Goal: Obtain resource: Obtain resource

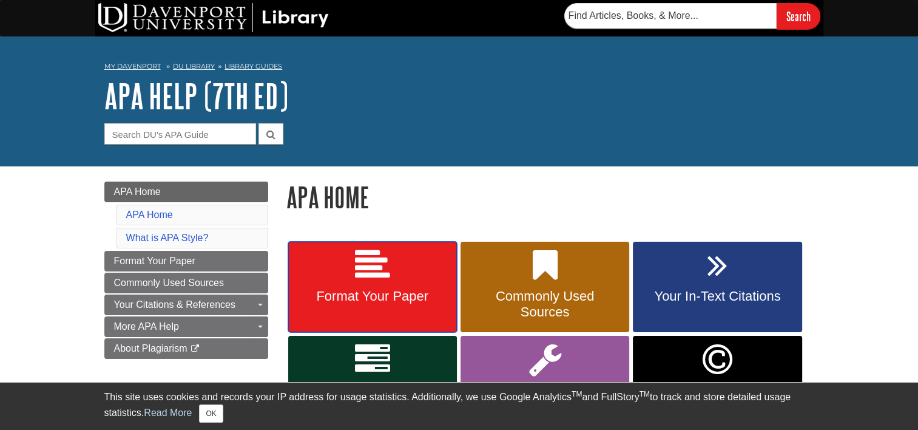
click at [375, 264] on icon at bounding box center [372, 265] width 35 height 35
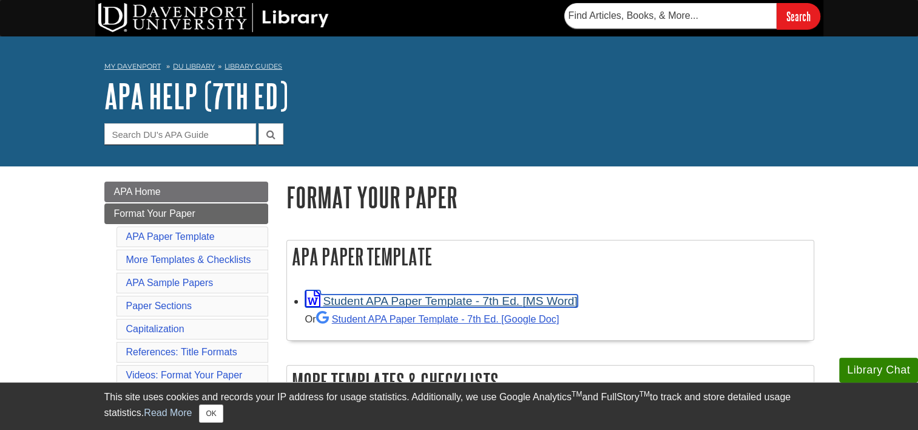
click at [469, 302] on link "Student APA Paper Template - 7th Ed. [MS Word]" at bounding box center [441, 300] width 272 height 13
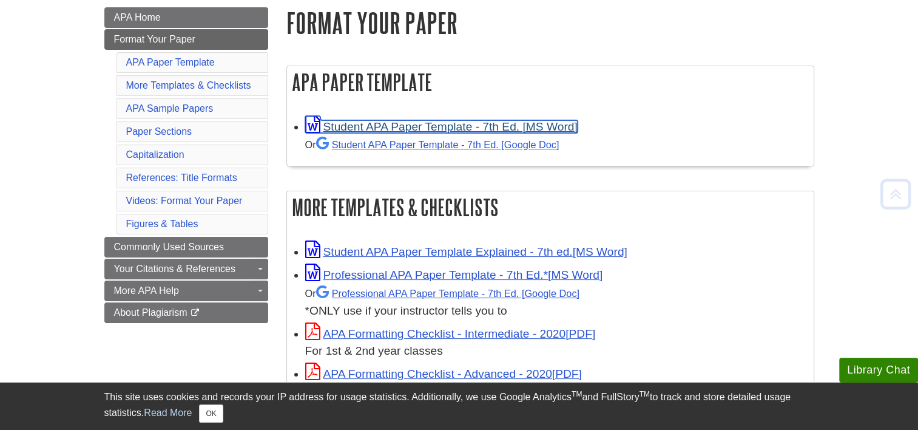
scroll to position [209, 0]
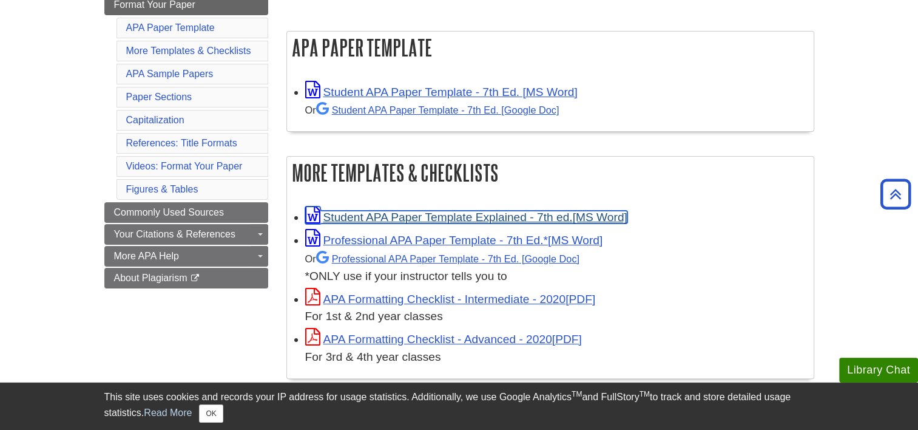
click at [549, 218] on link "Student APA Paper Template Explained - 7th ed." at bounding box center [466, 217] width 322 height 13
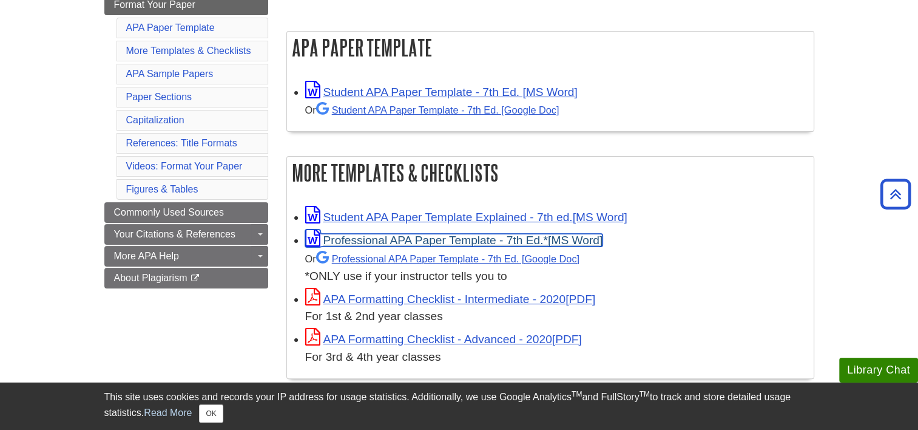
click at [372, 239] on link "Professional APA Paper Template - 7th Ed.*" at bounding box center [454, 240] width 298 height 13
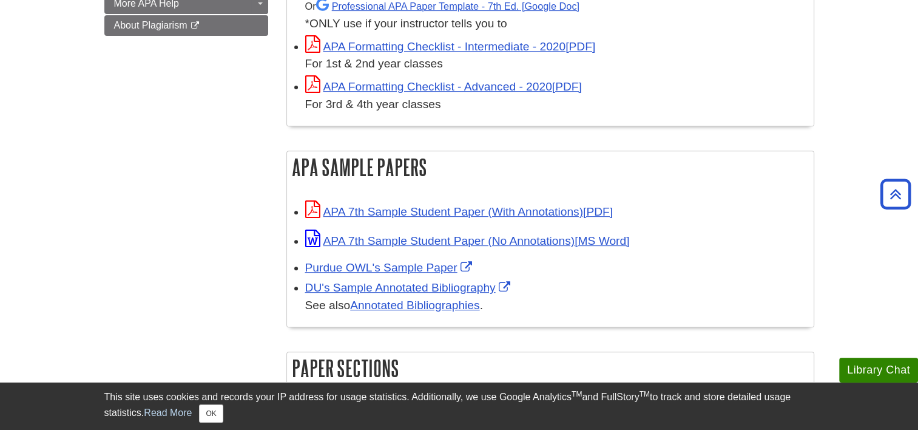
scroll to position [467, 0]
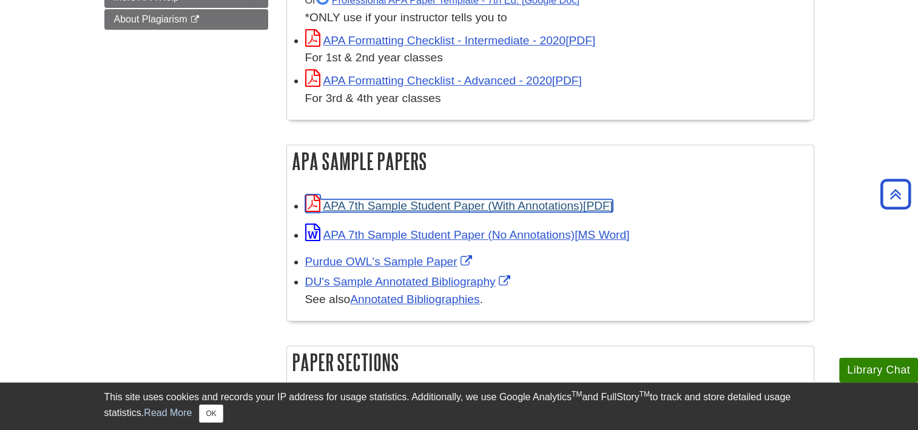
click at [523, 205] on link "APA 7th Sample Student Paper (With Annotations)" at bounding box center [459, 205] width 308 height 13
